Goal: Task Accomplishment & Management: Manage account settings

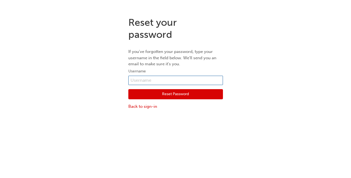
click at [175, 81] on input "text" at bounding box center [175, 80] width 95 height 9
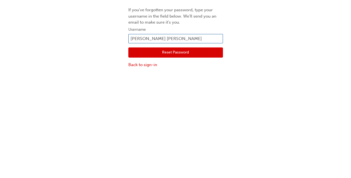
type input "[PERSON_NAME]"
click at [189, 95] on button "Reset Password" at bounding box center [175, 94] width 95 height 10
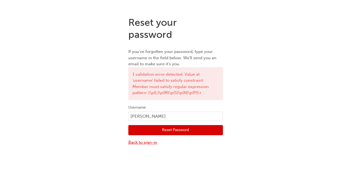
click at [146, 144] on link "Back to sign-in" at bounding box center [175, 142] width 95 height 6
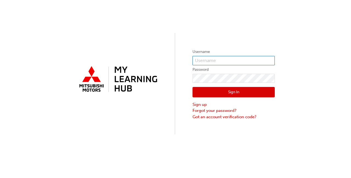
click at [229, 61] on input "text" at bounding box center [233, 60] width 82 height 9
type input "[PERSON_NAME][EMAIL_ADDRESS][PERSON_NAME][DOMAIN_NAME]"
click at [233, 71] on label "Password" at bounding box center [233, 69] width 82 height 7
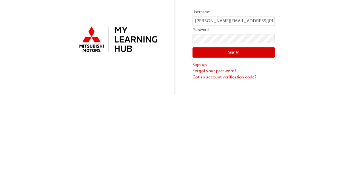
click at [239, 93] on button "Sign In" at bounding box center [233, 92] width 82 height 10
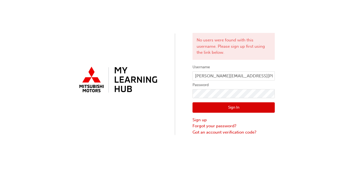
click at [242, 107] on button "Sign In" at bounding box center [233, 107] width 82 height 10
click at [224, 123] on link "Forgot your password?" at bounding box center [233, 126] width 82 height 6
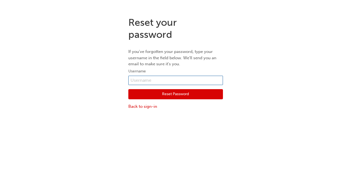
click at [185, 79] on input "text" at bounding box center [175, 80] width 95 height 9
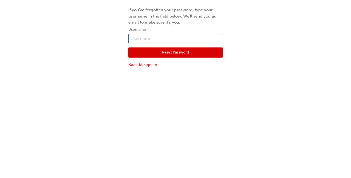
type input "d"
type input "[PERSON_NAME]"
click at [189, 93] on button "Reset Password" at bounding box center [175, 94] width 95 height 10
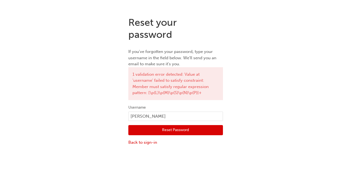
click at [181, 131] on button "Reset Password" at bounding box center [175, 130] width 95 height 10
click at [192, 130] on button "Reset Password" at bounding box center [175, 130] width 95 height 10
click at [154, 143] on link "Back to sign-in" at bounding box center [175, 142] width 95 height 6
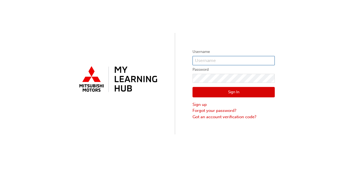
click at [242, 62] on input "text" at bounding box center [233, 60] width 82 height 9
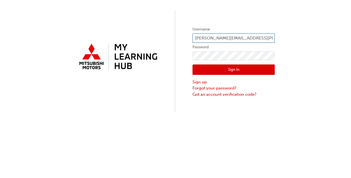
type input "[PERSON_NAME][EMAIL_ADDRESS][PERSON_NAME][DOMAIN_NAME]"
click at [305, 59] on div "Username [PERSON_NAME][EMAIL_ADDRESS][PERSON_NAME][DOMAIN_NAME] Password Sign I…" at bounding box center [175, 67] width 351 height 134
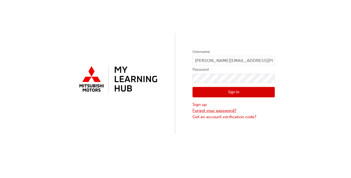
click at [230, 109] on link "Forgot your password?" at bounding box center [233, 110] width 82 height 6
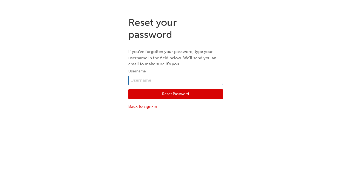
click at [195, 81] on input "text" at bounding box center [175, 80] width 95 height 9
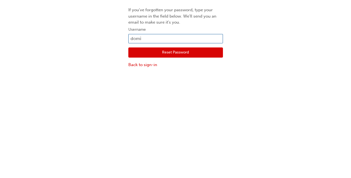
type input "[PERSON_NAME][EMAIL_ADDRESS][PERSON_NAME][DOMAIN_NAME]"
click at [190, 96] on button "Reset Password" at bounding box center [175, 94] width 95 height 10
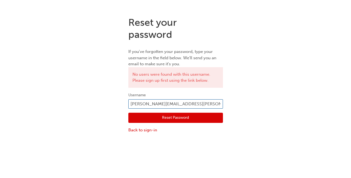
click at [211, 102] on input "[PERSON_NAME][EMAIL_ADDRESS][PERSON_NAME][DOMAIN_NAME]" at bounding box center [175, 103] width 95 height 9
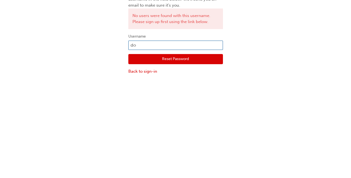
type input "d"
type input "domi"
type input "[PERSON_NAME]"
click at [188, 121] on button "Reset Password" at bounding box center [175, 118] width 95 height 10
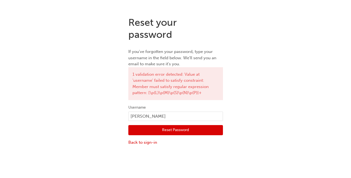
click at [190, 132] on button "Reset Password" at bounding box center [175, 130] width 95 height 10
